Goal: Information Seeking & Learning: Learn about a topic

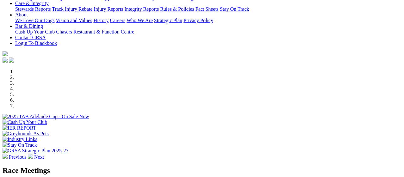
scroll to position [142, 0]
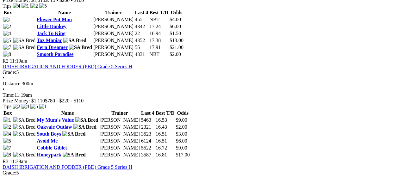
scroll to position [379, 0]
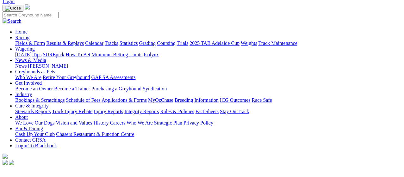
scroll to position [32, 0]
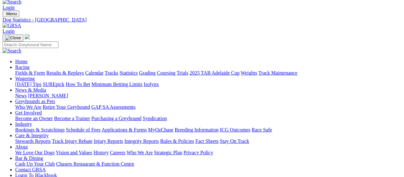
scroll to position [0, 0]
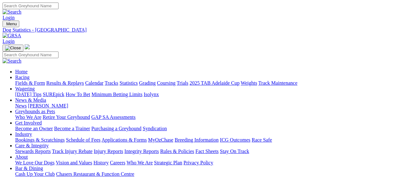
click at [29, 75] on link "Racing" at bounding box center [22, 77] width 14 height 5
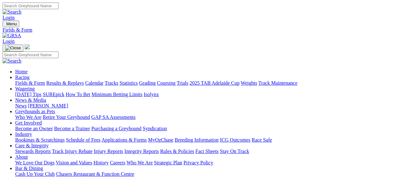
type input "[DATE]"
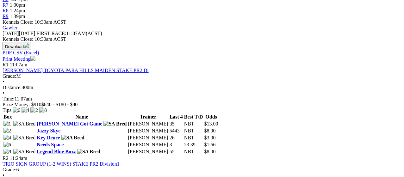
scroll to position [253, 0]
